Goal: Information Seeking & Learning: Learn about a topic

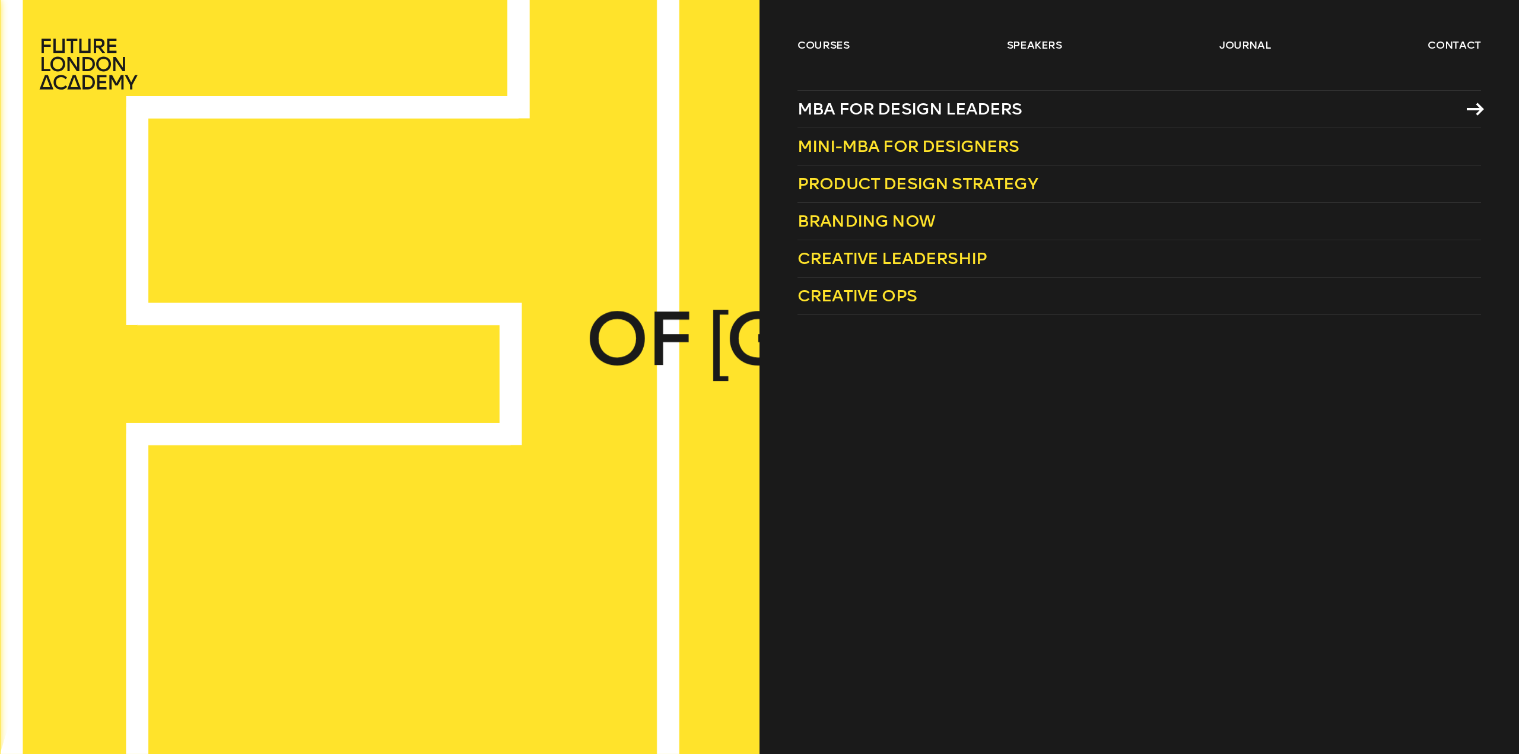
click at [912, 106] on span "MBA for Design Leaders" at bounding box center [909, 109] width 225 height 20
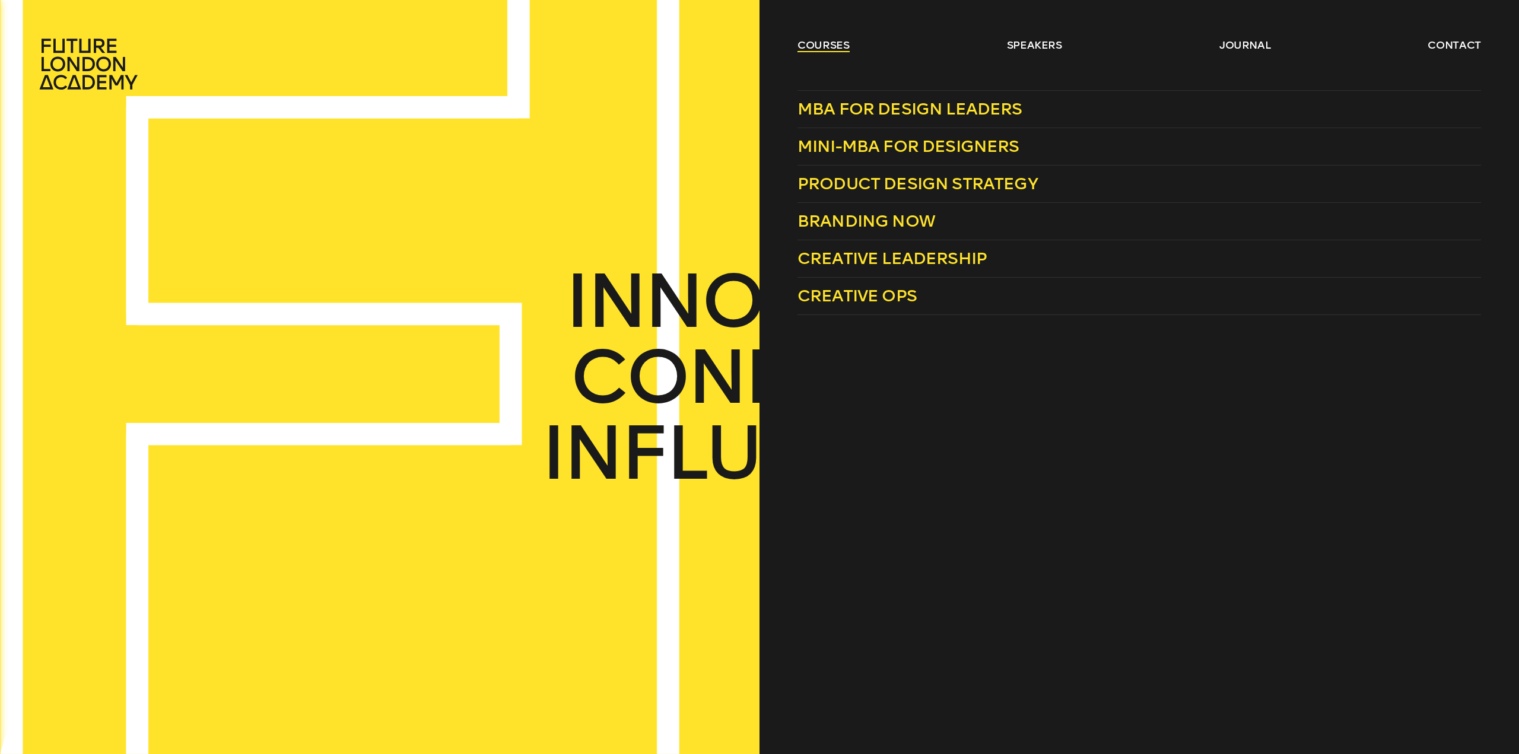
click at [823, 44] on link "courses" at bounding box center [823, 45] width 52 height 14
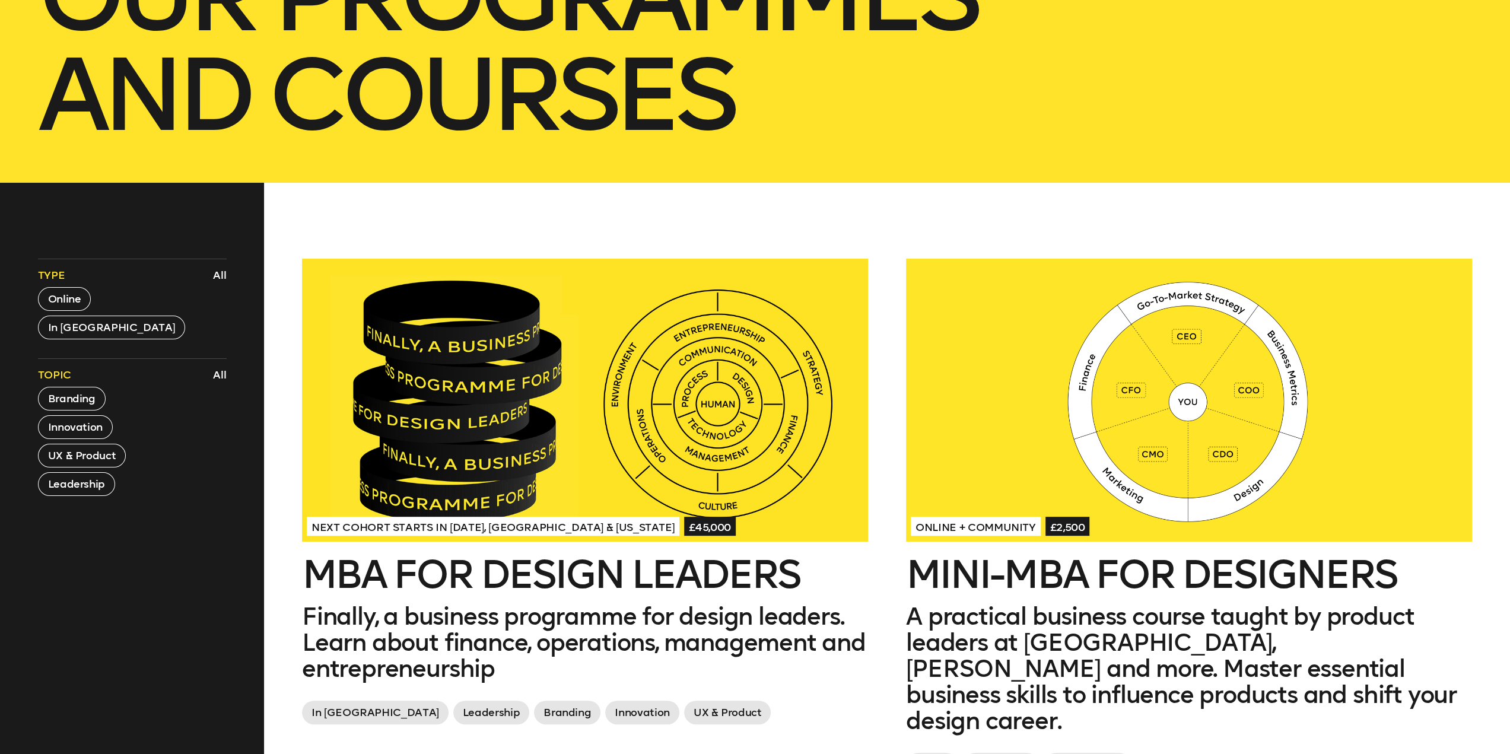
scroll to position [593, 0]
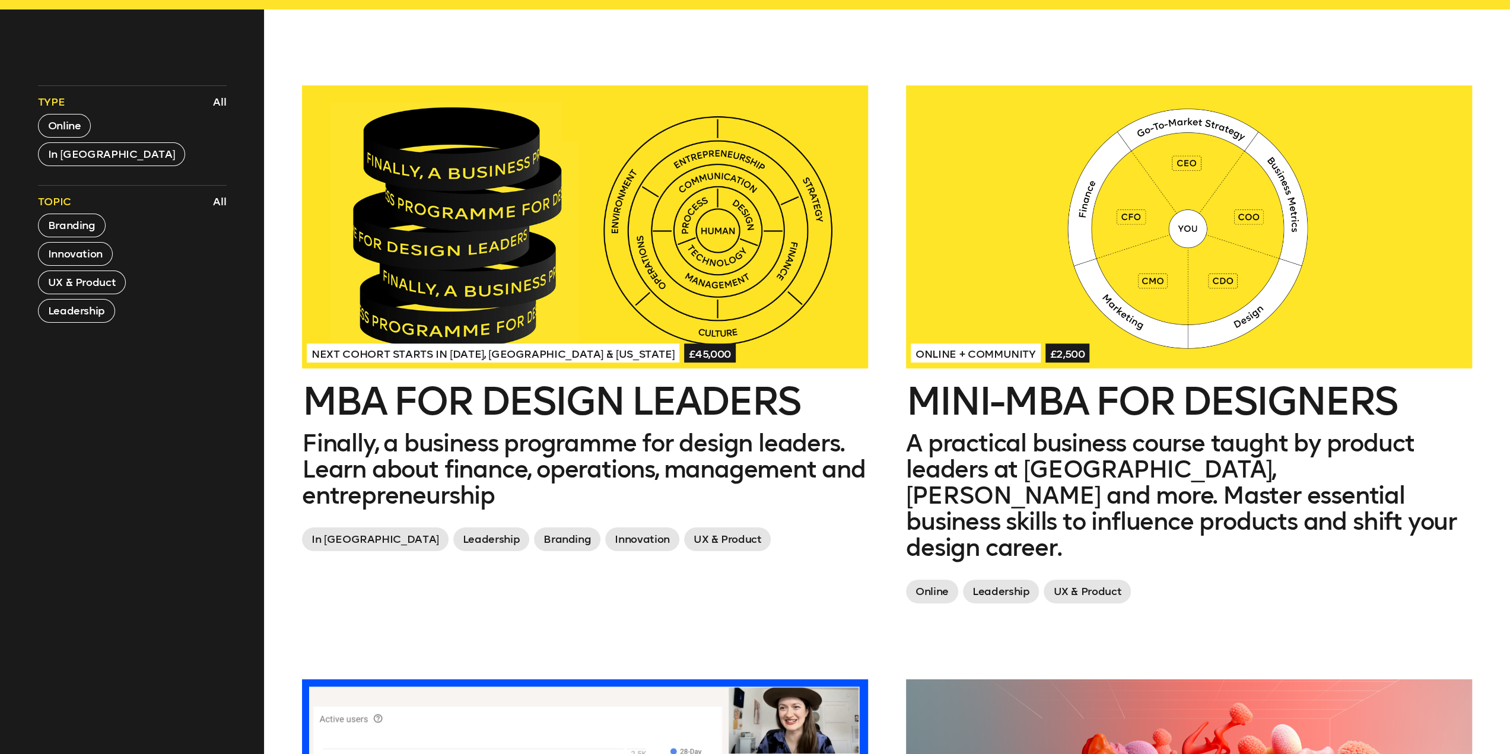
click at [1023, 401] on h2 "Mini-MBA for Designers" at bounding box center [1189, 402] width 566 height 38
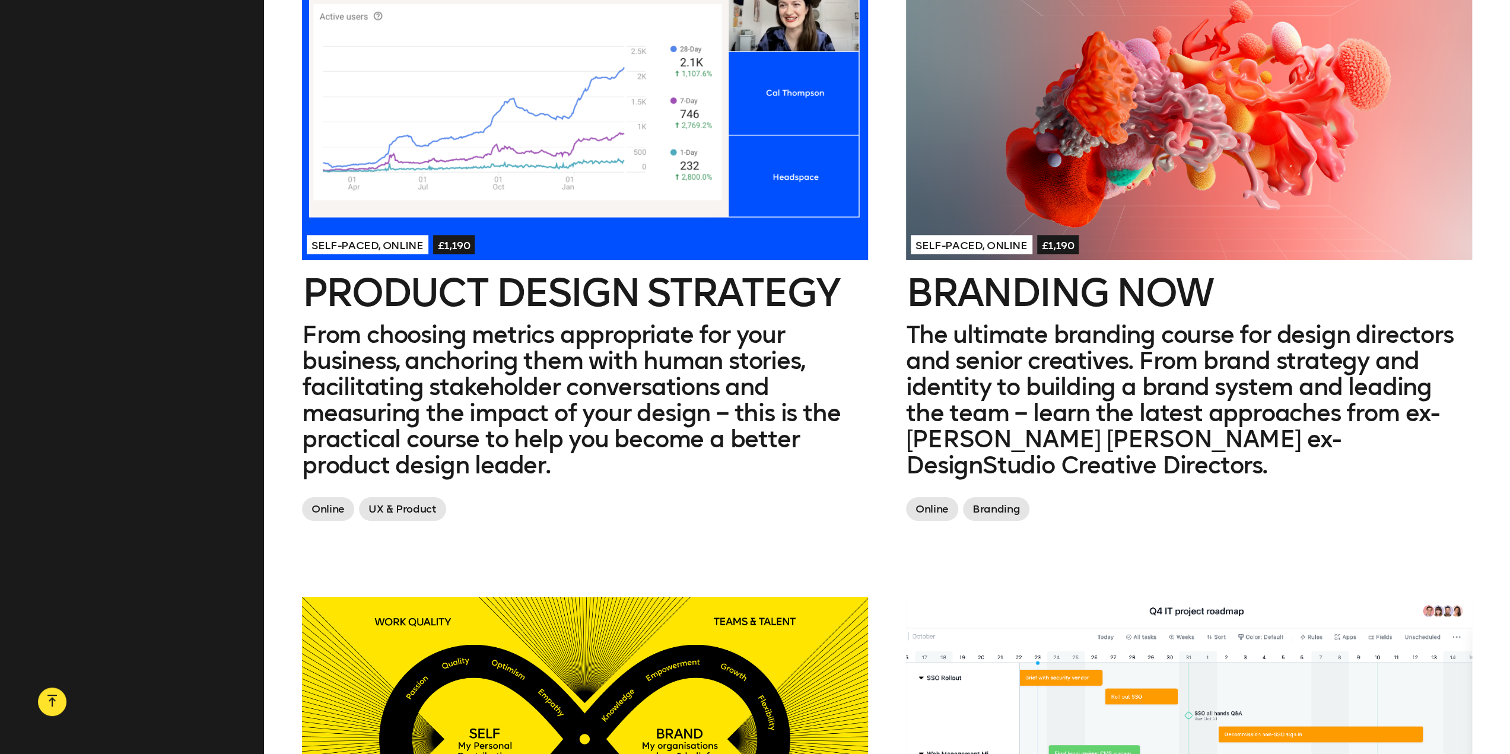
scroll to position [1305, 0]
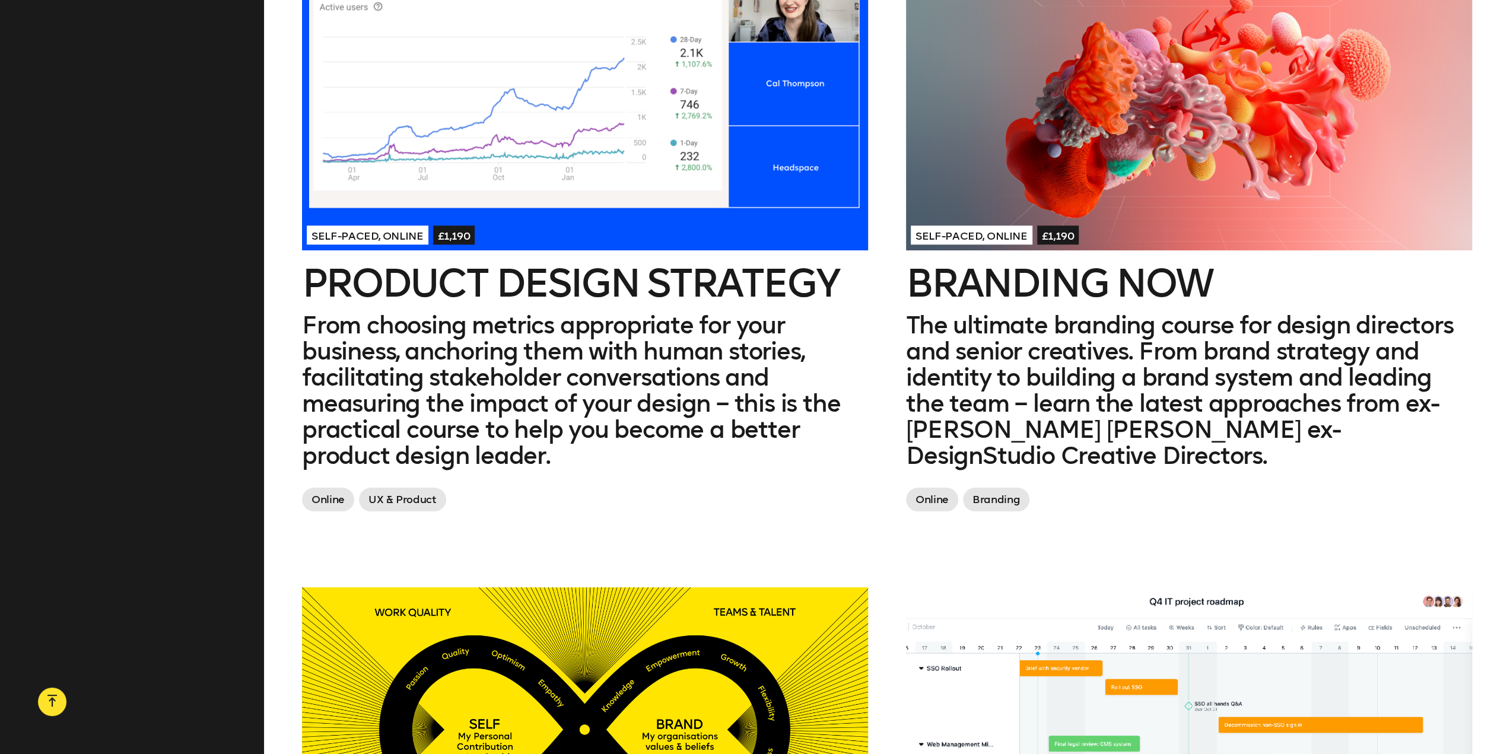
click at [1027, 265] on h2 "Branding Now" at bounding box center [1189, 284] width 566 height 38
